Goal: Find specific page/section: Find specific page/section

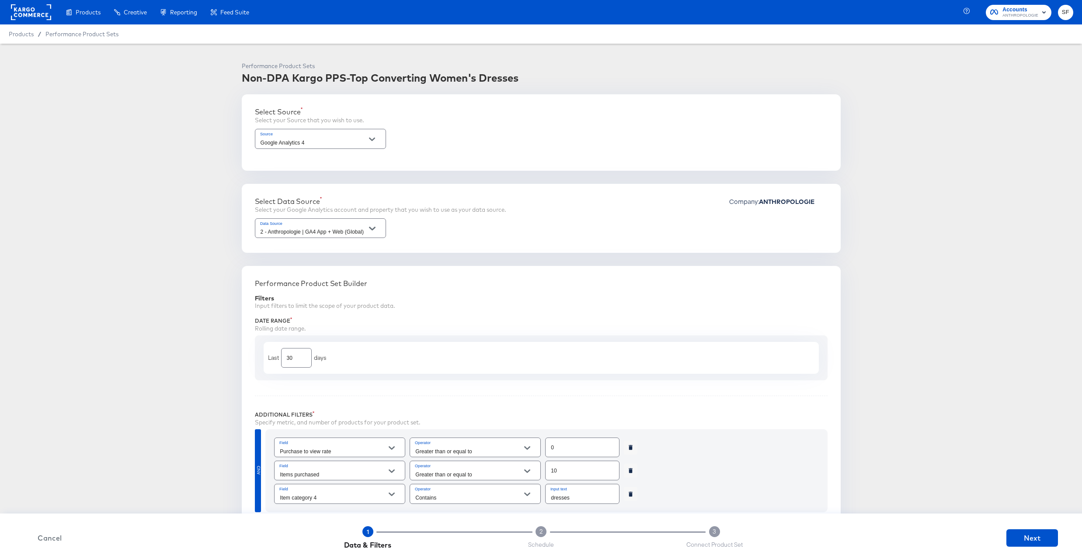
scroll to position [531, 0]
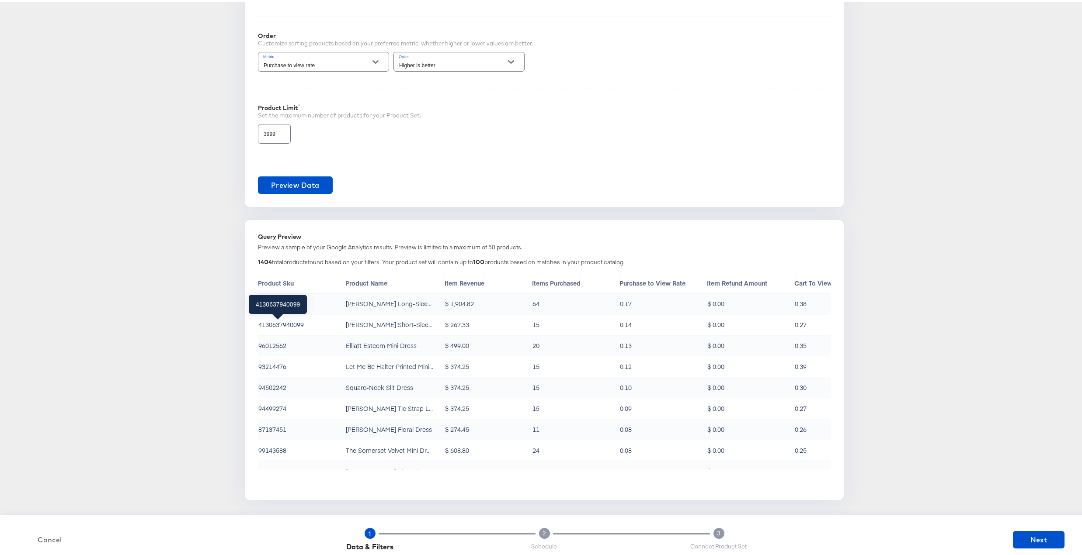
click at [288, 323] on div "4130637940099" at bounding box center [280, 323] width 45 height 9
copy div "4130637940099"
click at [271, 343] on div "96012562" at bounding box center [272, 344] width 28 height 9
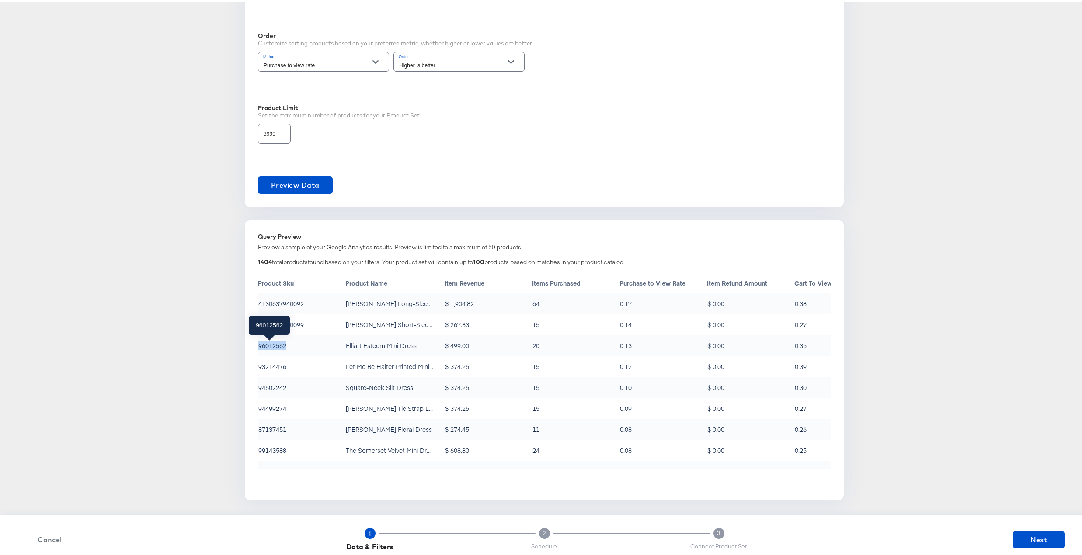
copy div "96012562"
click at [273, 362] on div "93214476" at bounding box center [272, 365] width 28 height 9
copy div "93214476"
click at [272, 384] on div "94502242" at bounding box center [272, 385] width 28 height 9
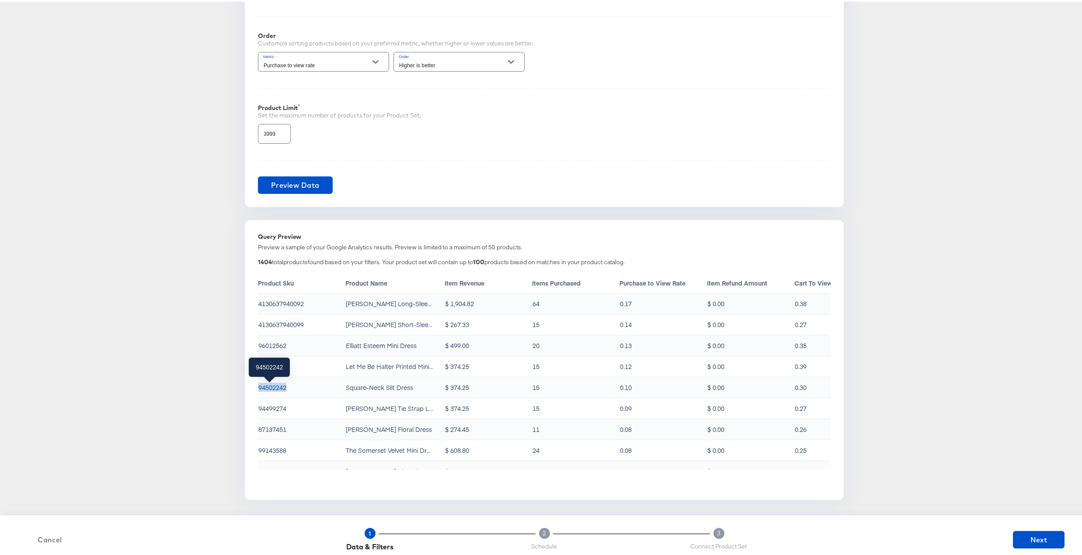
click at [272, 384] on div "94502242" at bounding box center [272, 385] width 28 height 9
copy div "94502242"
click at [268, 385] on div "99915795" at bounding box center [272, 382] width 28 height 9
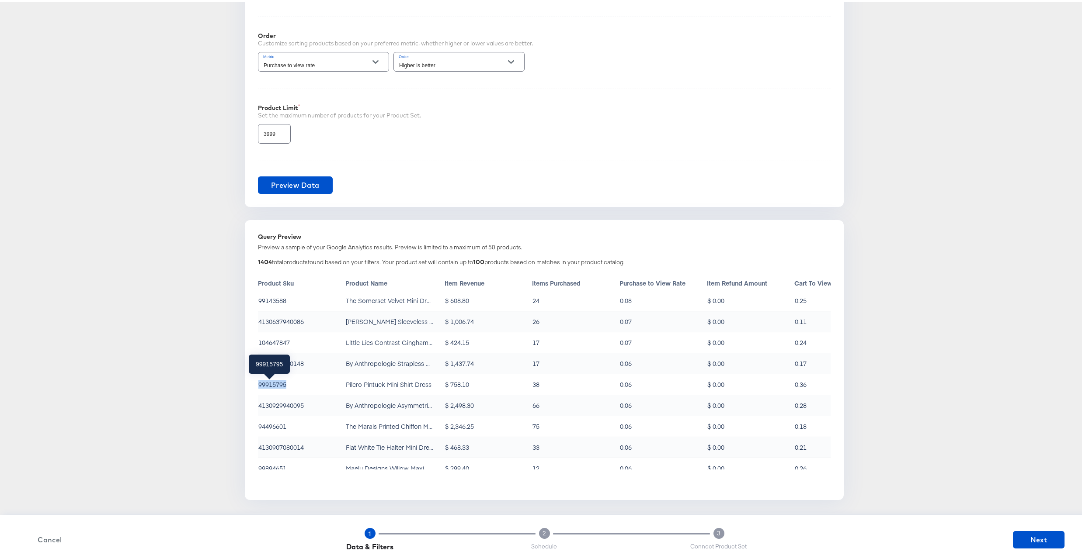
copy div "99915795"
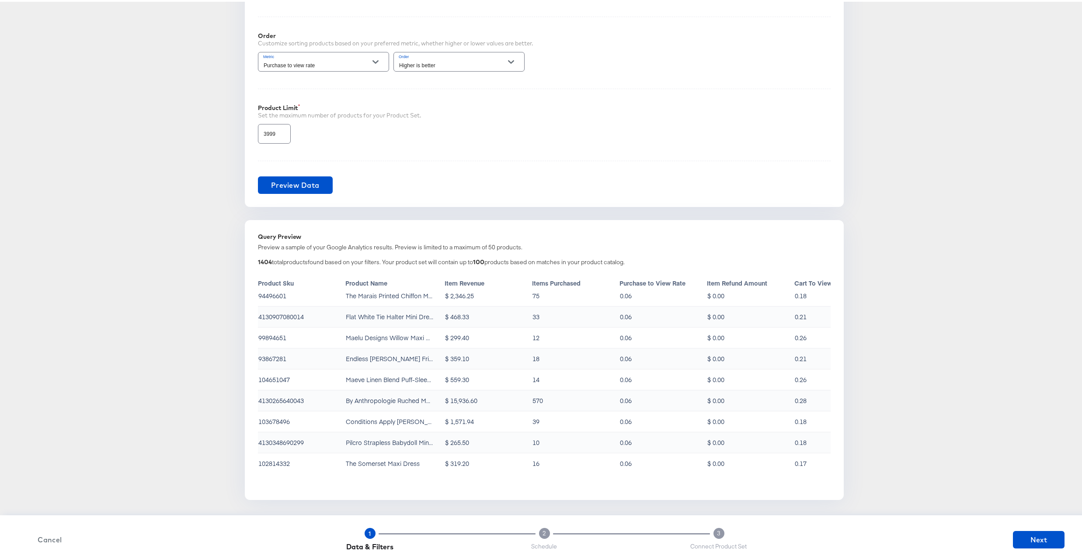
scroll to position [281, 0]
click at [271, 378] on div "104651047" at bounding box center [273, 377] width 31 height 9
copy div "104651047"
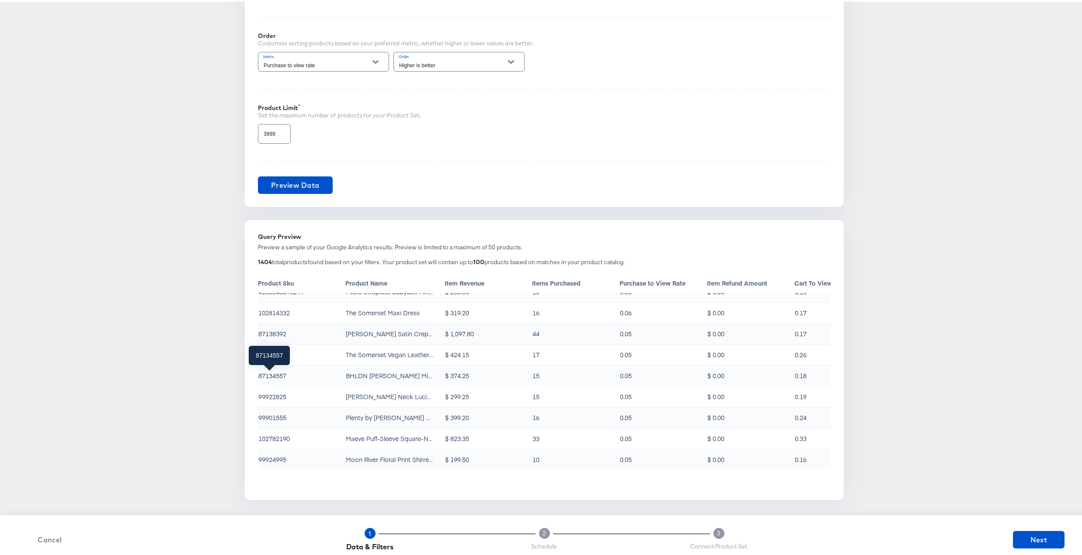
click at [271, 378] on div "87134557" at bounding box center [272, 374] width 28 height 9
copy div "87134557"
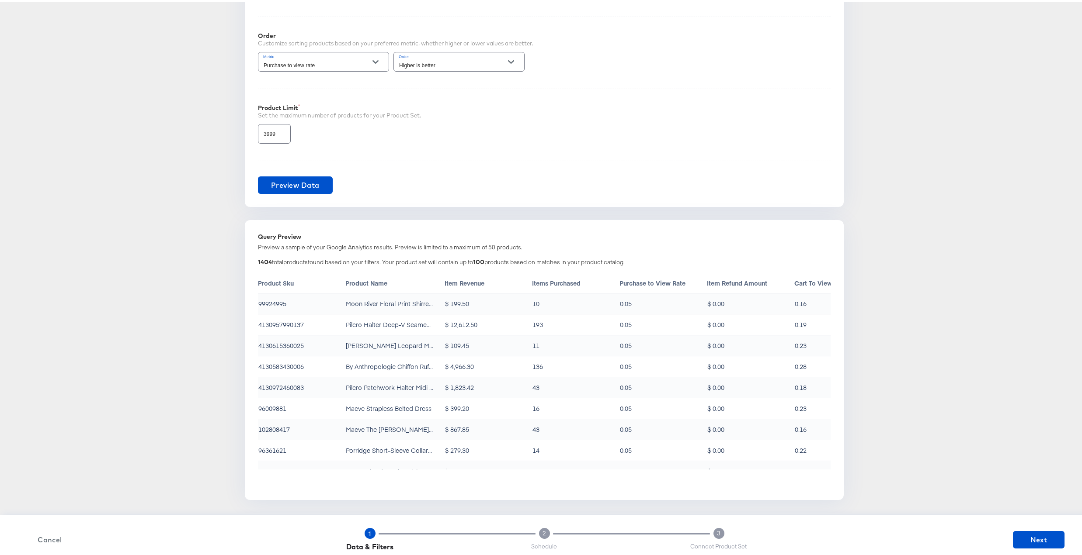
scroll to position [588, 0]
click at [271, 382] on div "4130972460083" at bounding box center [280, 385] width 45 height 9
copy div "4130972460083"
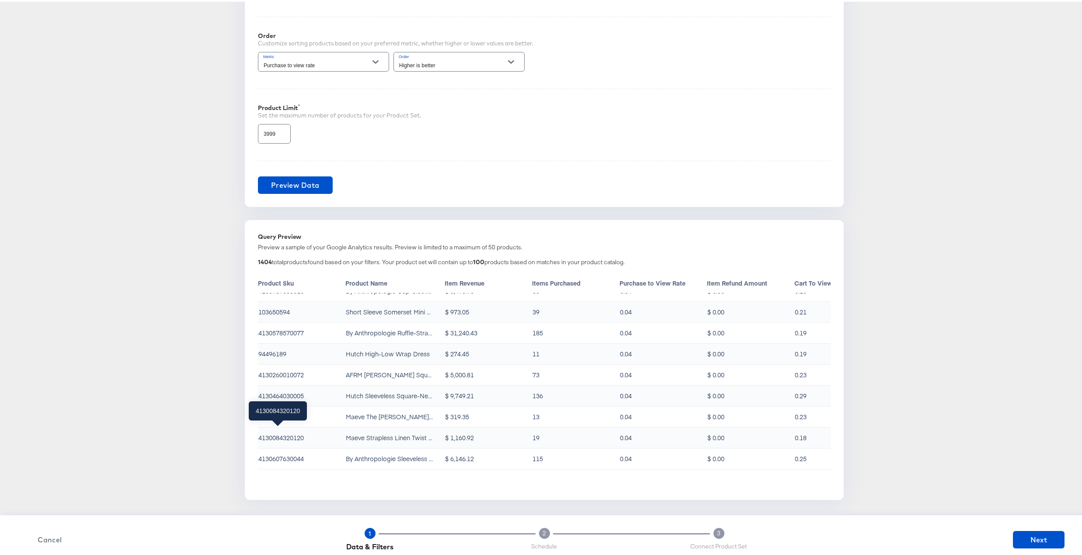
click at [285, 432] on div "4130084320120" at bounding box center [280, 436] width 45 height 9
copy div "4130084320120"
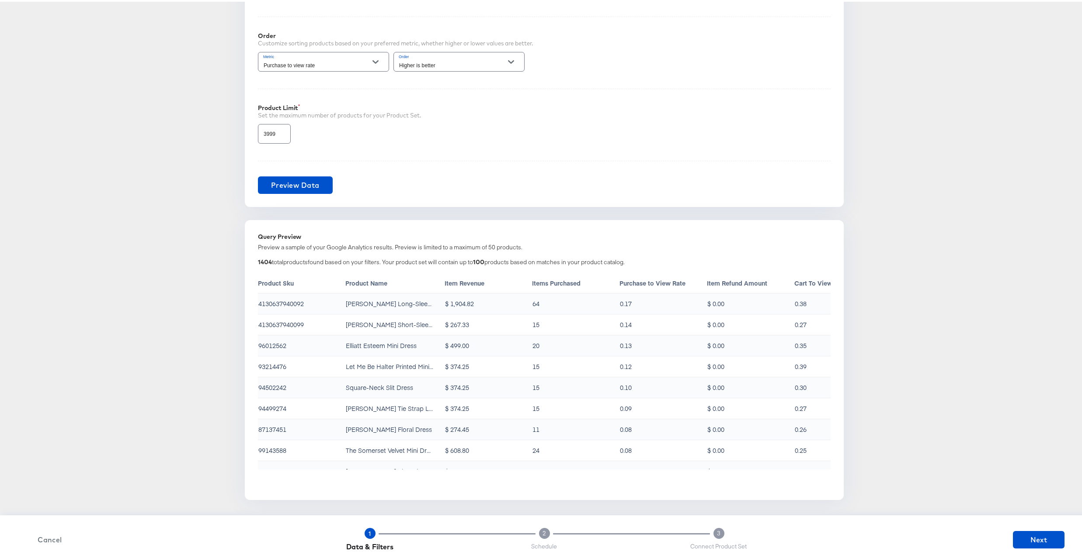
scroll to position [0, 0]
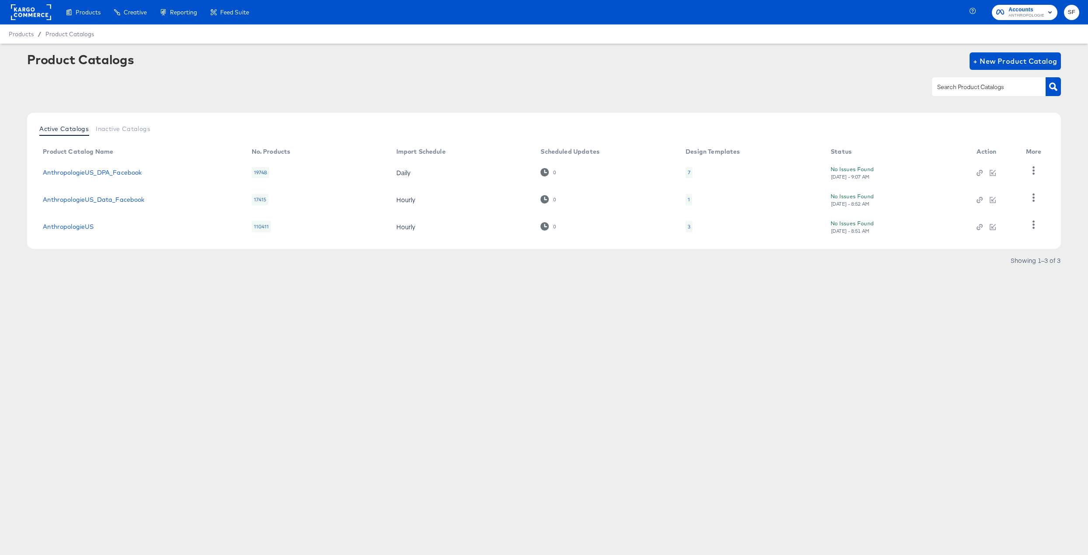
click at [261, 172] on div "19748" at bounding box center [261, 172] width 18 height 11
click at [1035, 171] on icon "button" at bounding box center [1034, 170] width 8 height 8
click at [990, 202] on div "HUD Checks (Internal)" at bounding box center [997, 203] width 87 height 14
